Goal: Entertainment & Leisure: Browse casually

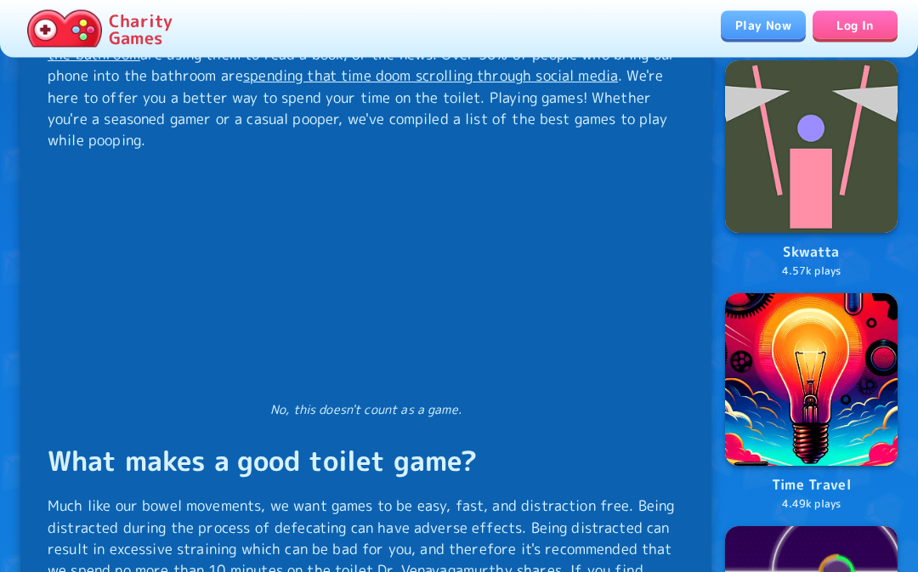
scroll to position [993, 0]
click at [770, 29] on link "Play Now" at bounding box center [763, 25] width 85 height 28
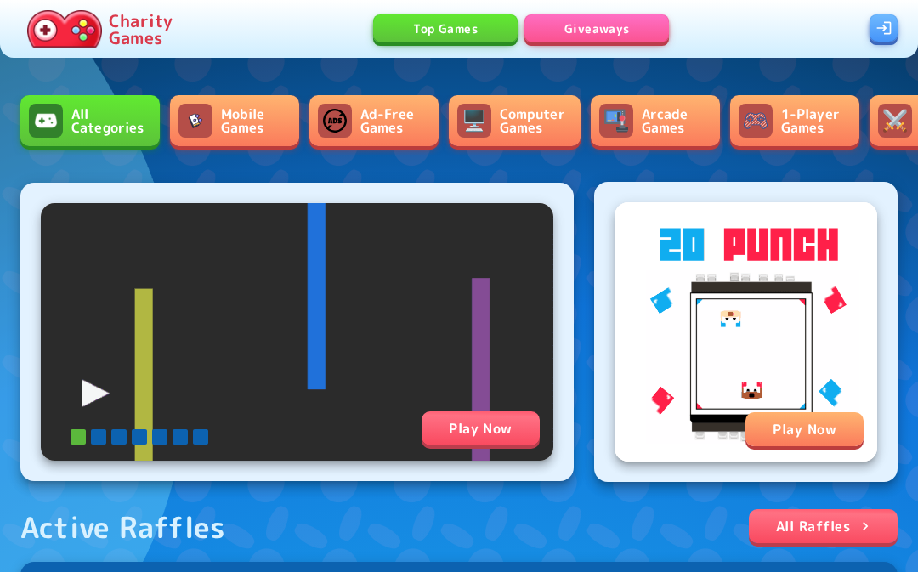
click at [262, 133] on link "Mobile Games" at bounding box center [234, 120] width 129 height 51
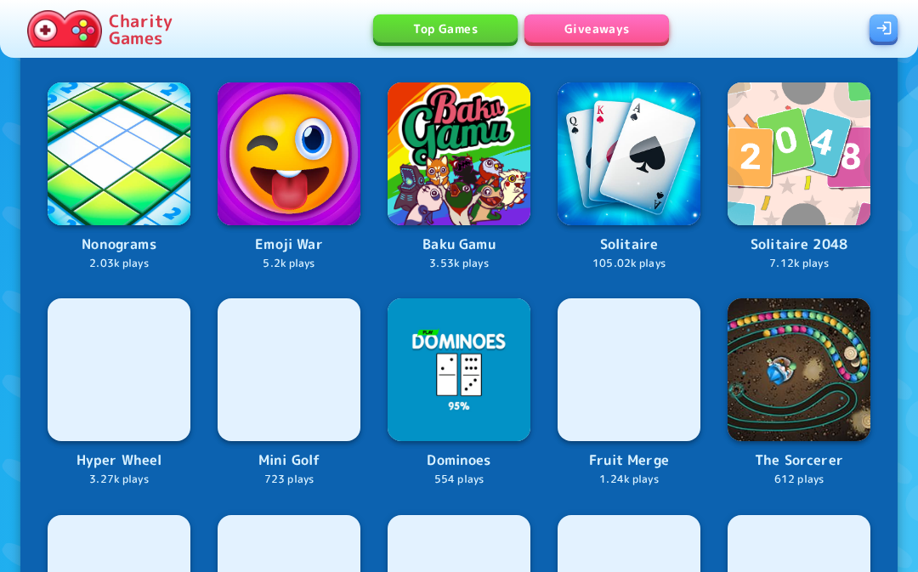
scroll to position [821, 0]
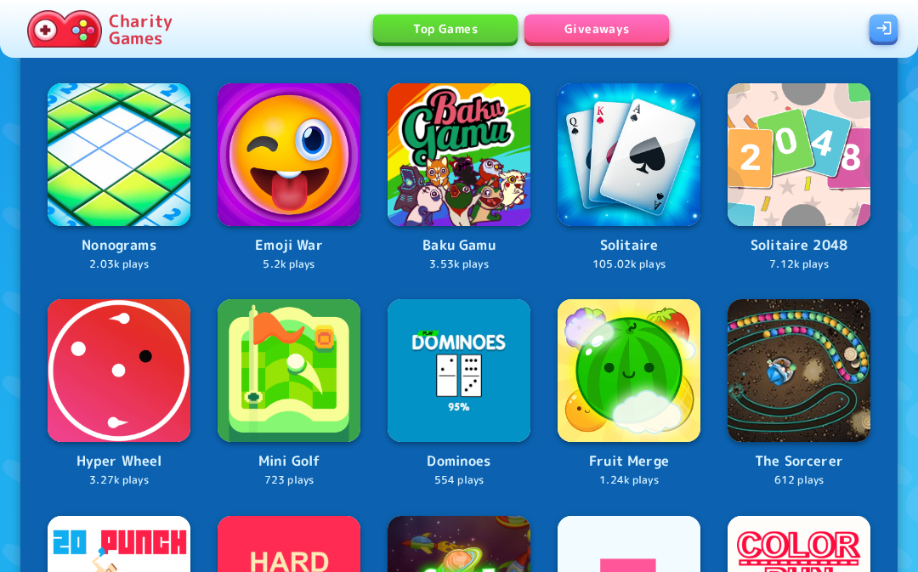
click at [655, 374] on img at bounding box center [629, 370] width 143 height 143
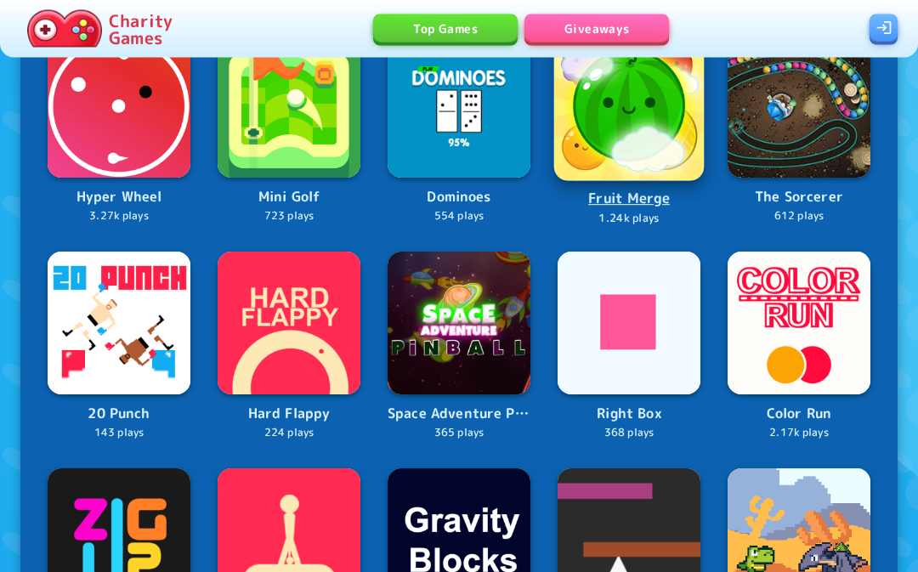
scroll to position [1086, 0]
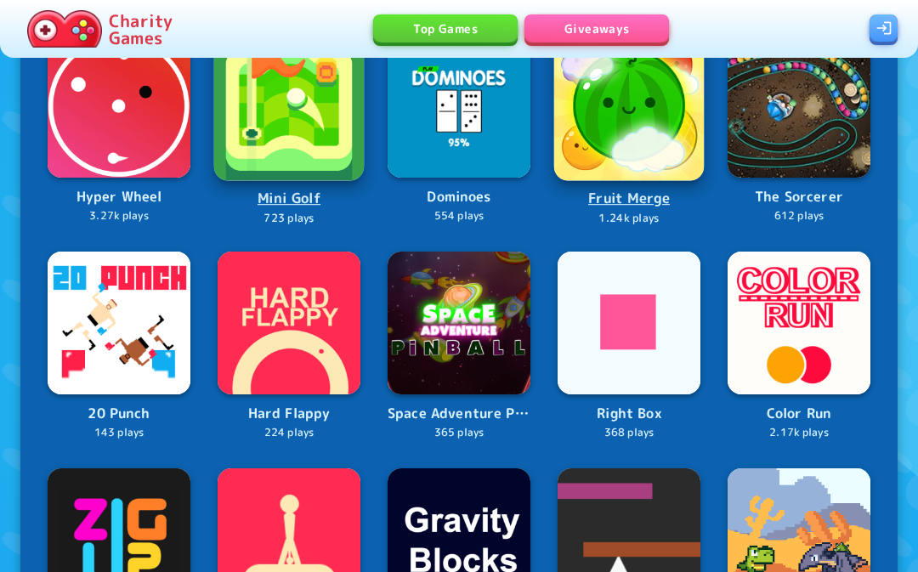
click at [348, 128] on img at bounding box center [289, 106] width 150 height 150
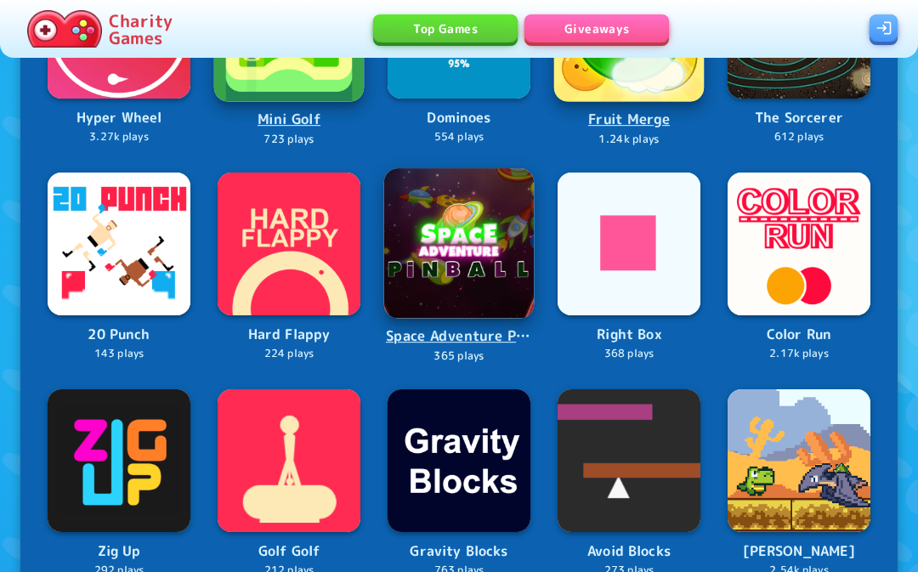
click at [469, 242] on img at bounding box center [459, 243] width 150 height 150
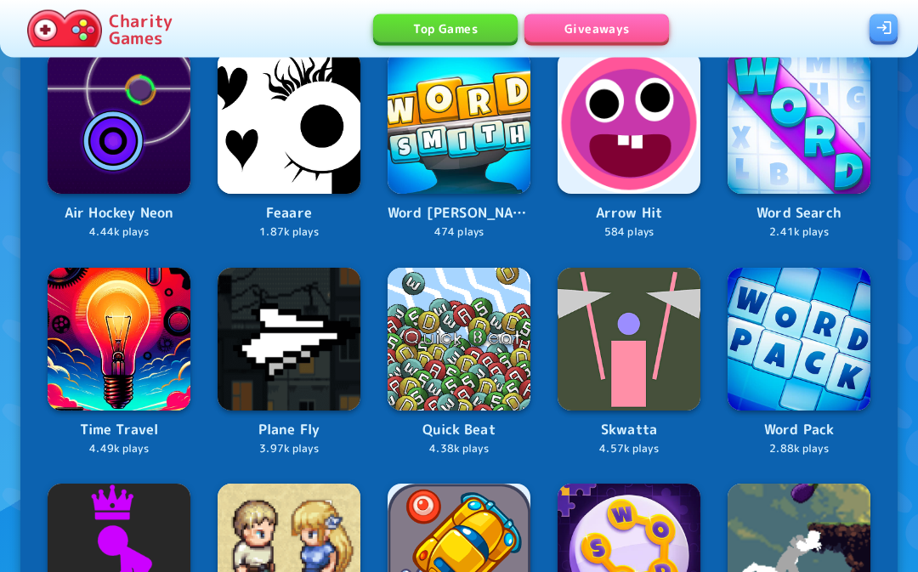
scroll to position [204, 0]
click at [612, 29] on link "Giveaways" at bounding box center [597, 28] width 145 height 28
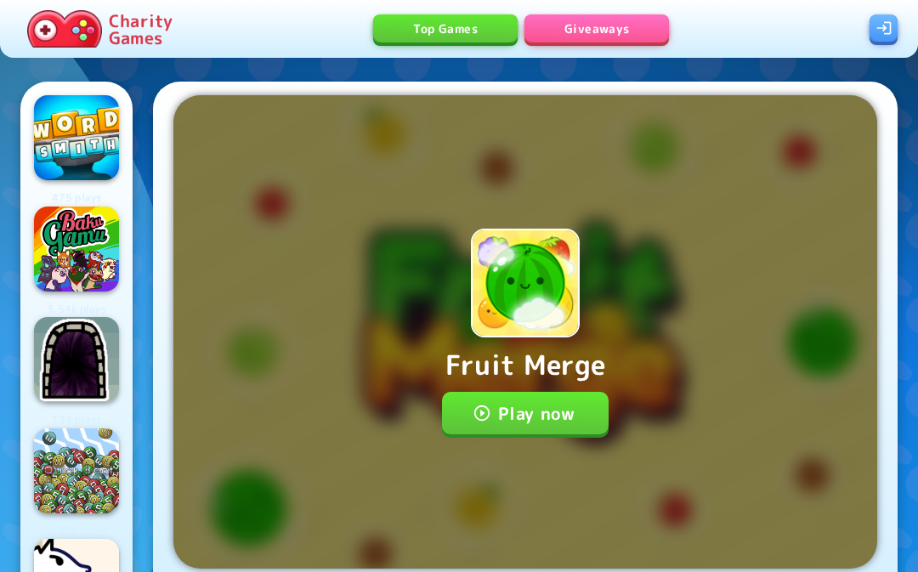
click at [575, 392] on button "Play now" at bounding box center [526, 413] width 168 height 43
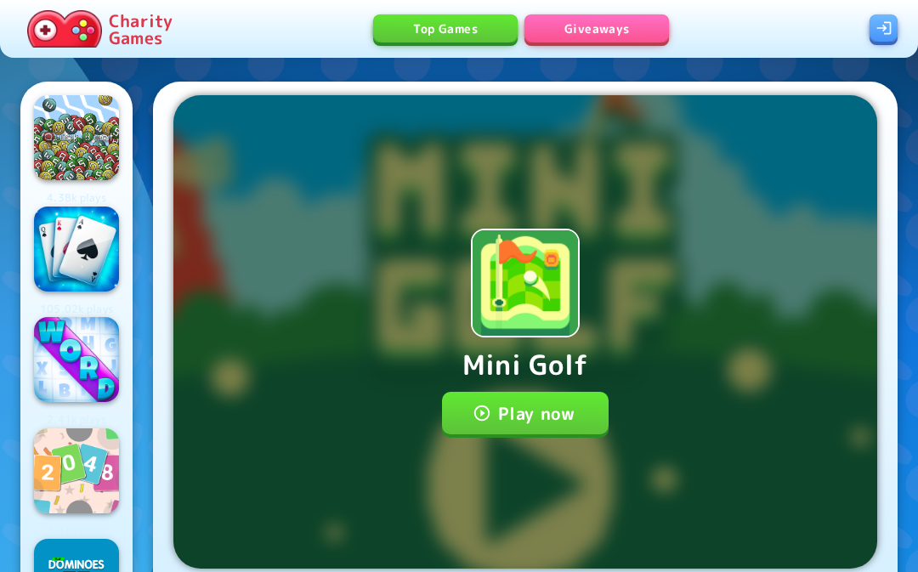
click at [578, 415] on button "Play now" at bounding box center [526, 413] width 168 height 43
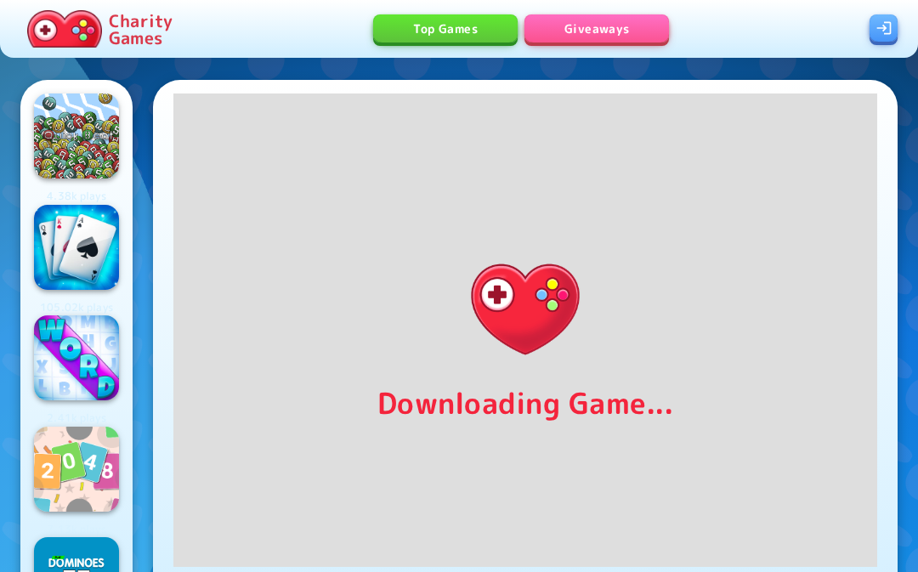
scroll to position [9, 0]
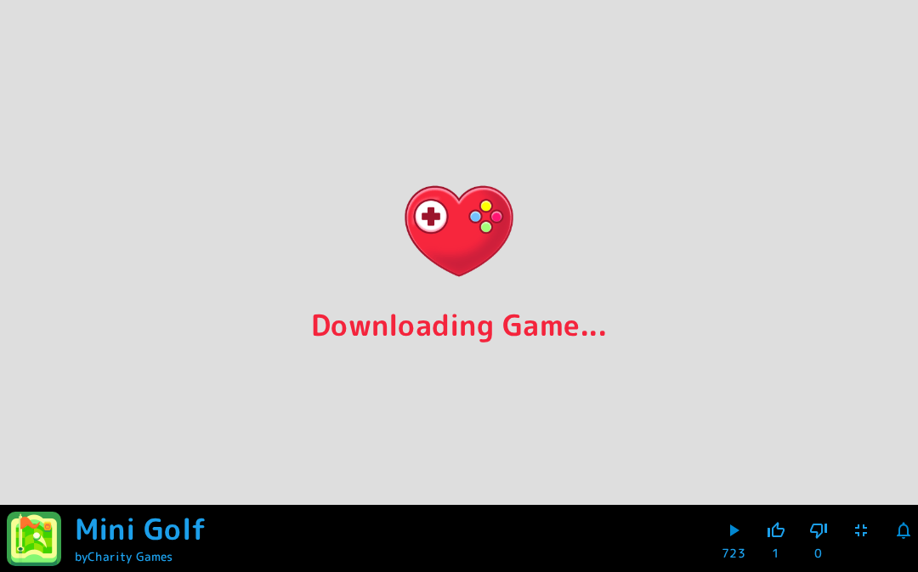
click at [772, 541] on icon "button" at bounding box center [776, 530] width 20 height 20
click at [863, 537] on icon "button" at bounding box center [861, 531] width 12 height 12
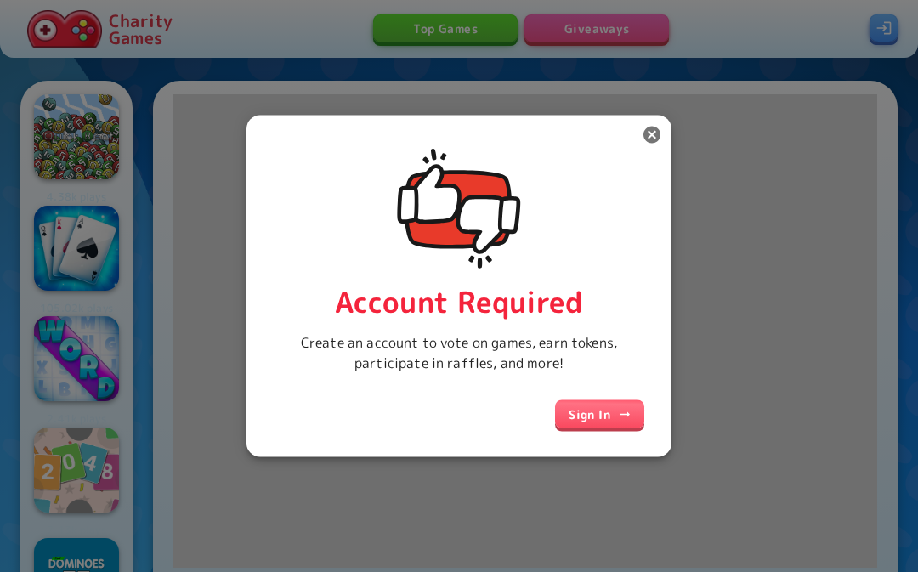
click at [678, 170] on div at bounding box center [459, 286] width 918 height 572
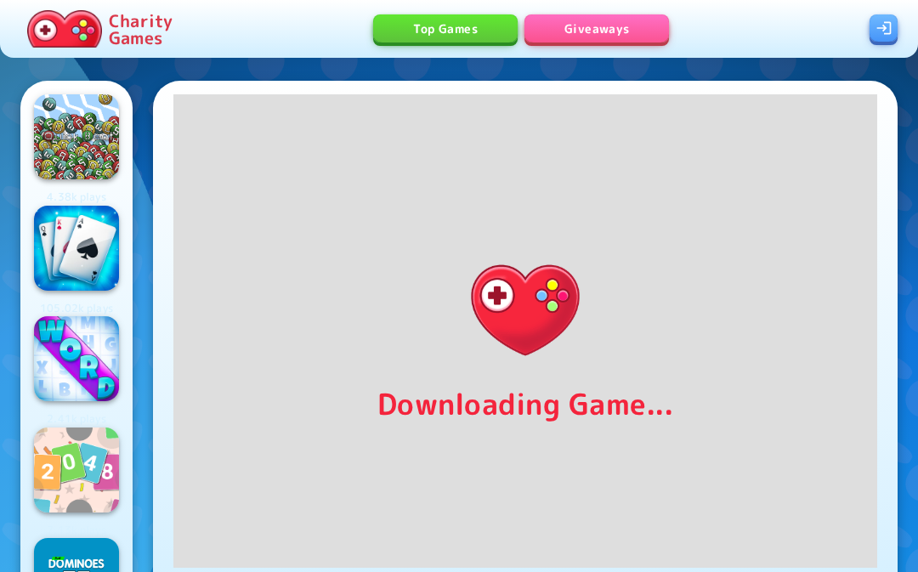
scroll to position [0, 4]
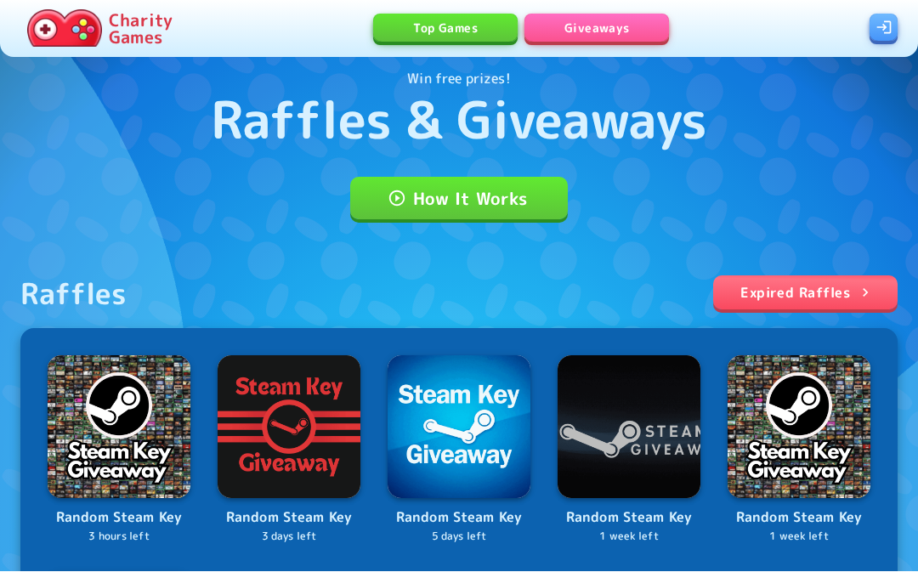
scroll to position [54, 0]
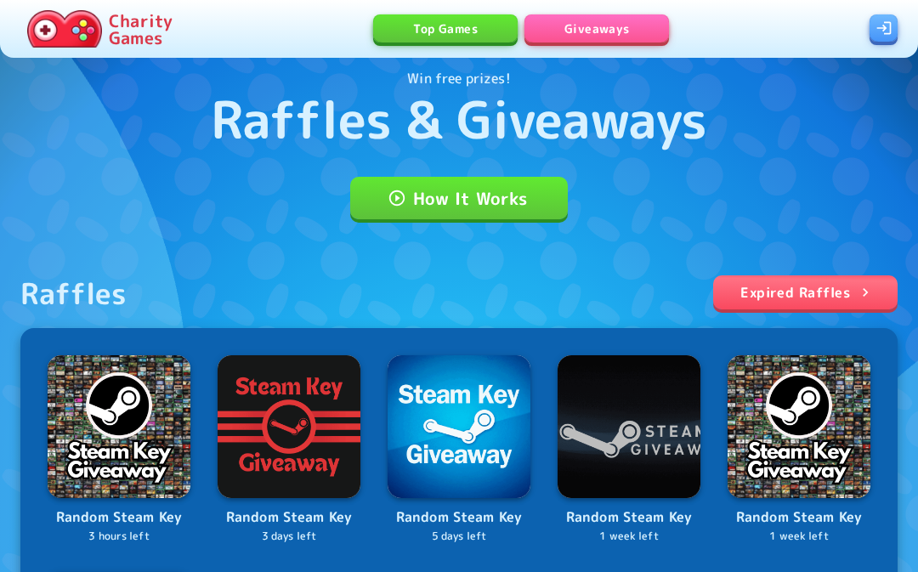
click at [474, 31] on link "Top Games" at bounding box center [445, 28] width 145 height 28
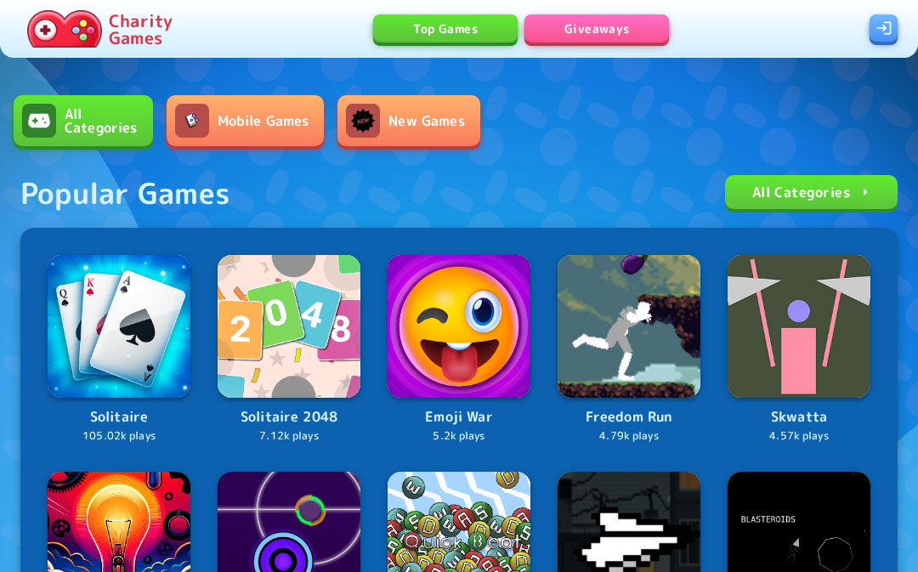
click at [216, 130] on link "Mobile Games" at bounding box center [246, 120] width 158 height 51
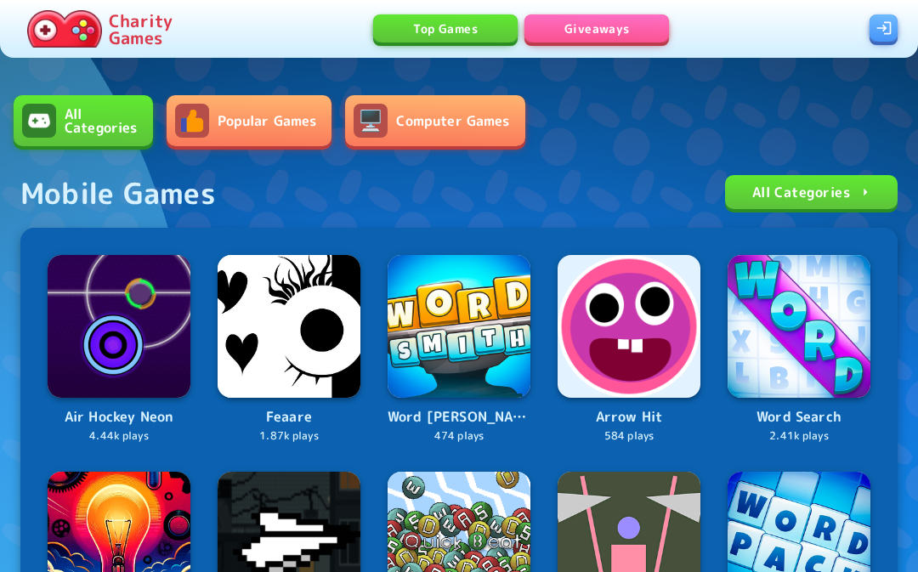
click at [110, 116] on link "All Categories" at bounding box center [83, 120] width 139 height 51
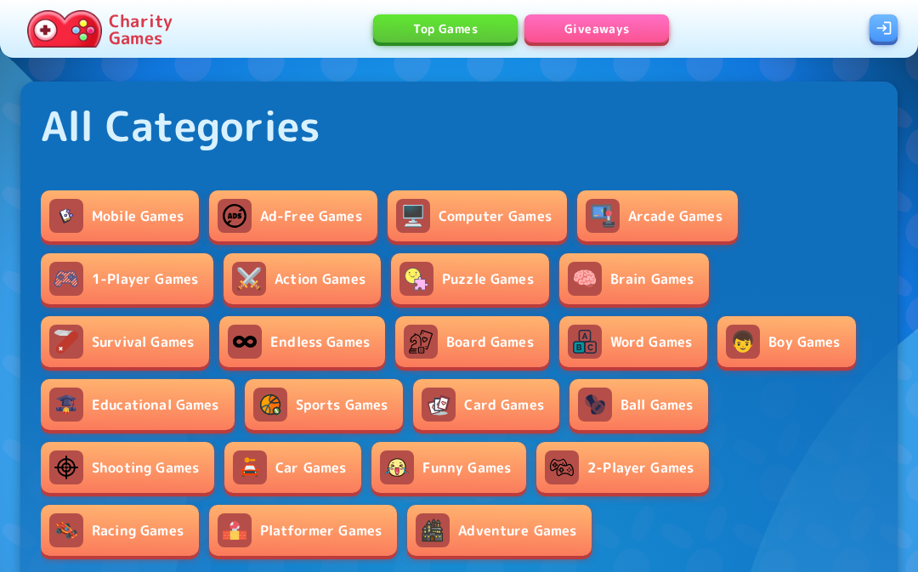
click at [353, 394] on link "Sports Games" at bounding box center [324, 404] width 159 height 51
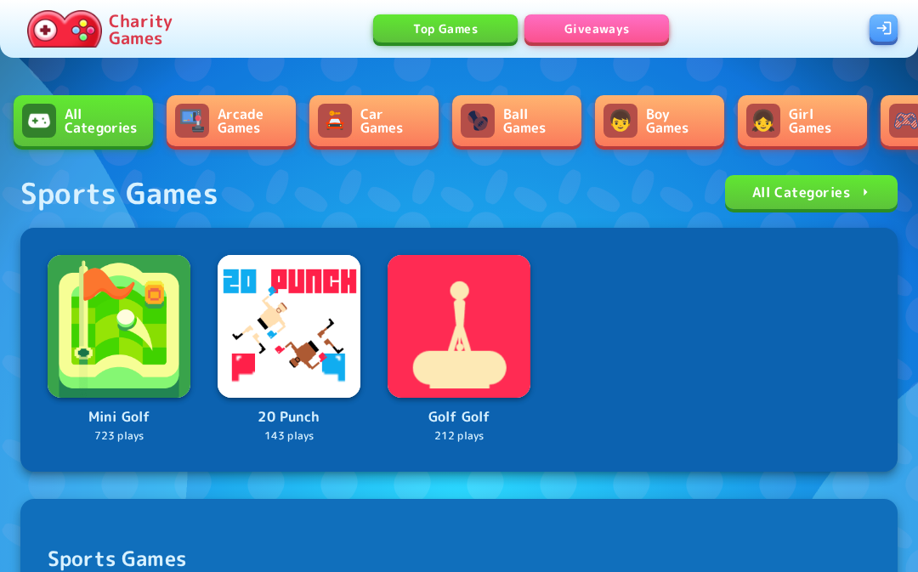
click at [549, 97] on link "Ball Games" at bounding box center [516, 120] width 129 height 51
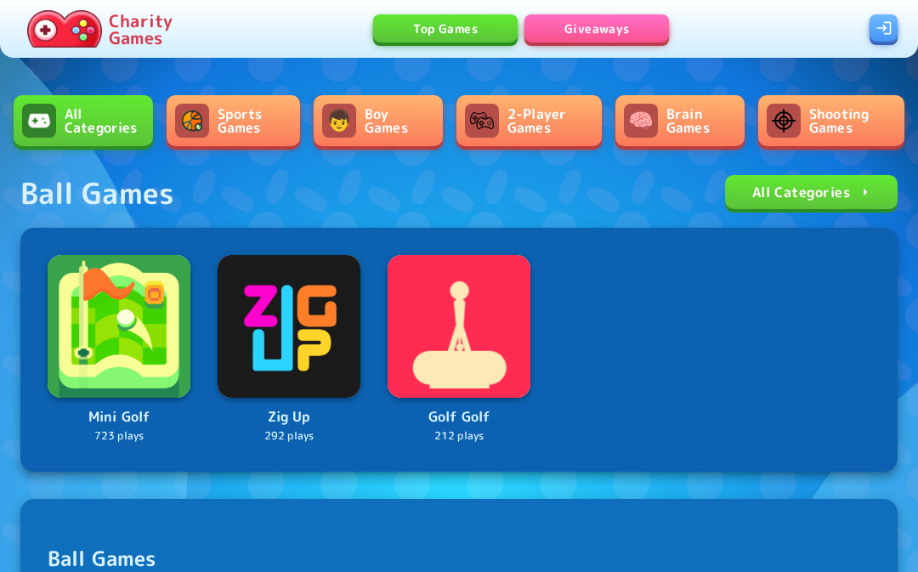
click at [430, 91] on div "All Categories Sports Games Boy Games 2-Player Games Brain Games Shooting Games…" at bounding box center [459, 466] width 918 height 933
click at [416, 113] on link "Boy Games" at bounding box center [378, 120] width 129 height 51
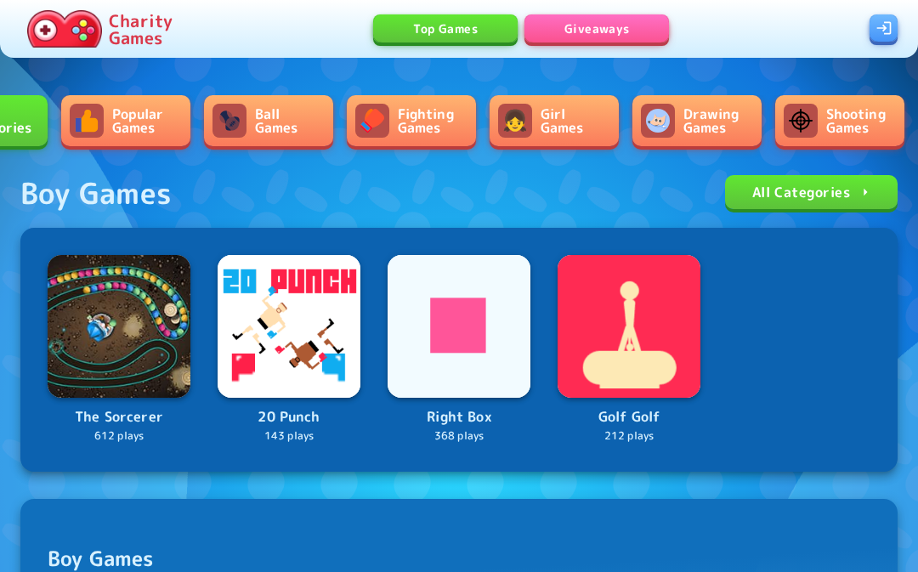
scroll to position [0, 105]
click at [855, 126] on link "Shooting Games" at bounding box center [839, 120] width 129 height 51
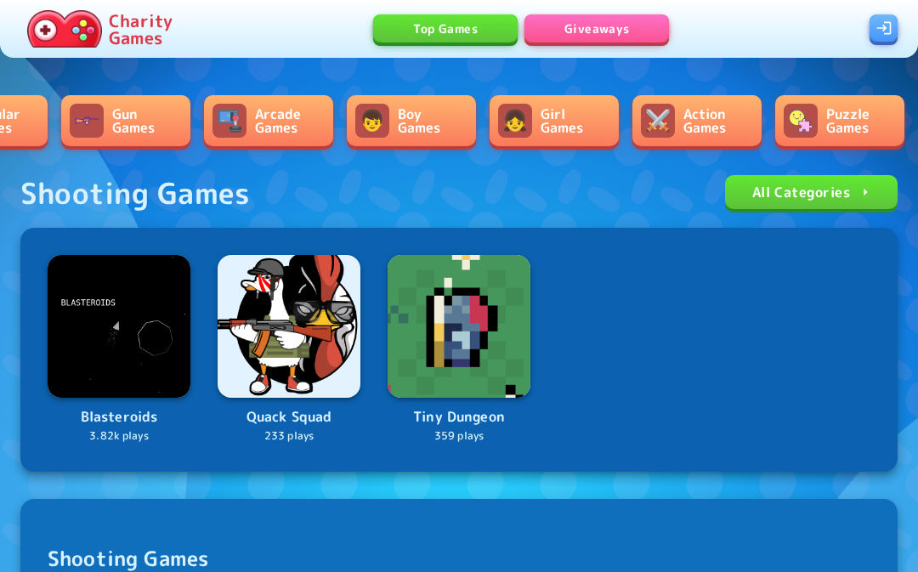
scroll to position [0, 248]
click at [713, 106] on link "Action Games" at bounding box center [697, 120] width 129 height 51
